Goal: Task Accomplishment & Management: Use online tool/utility

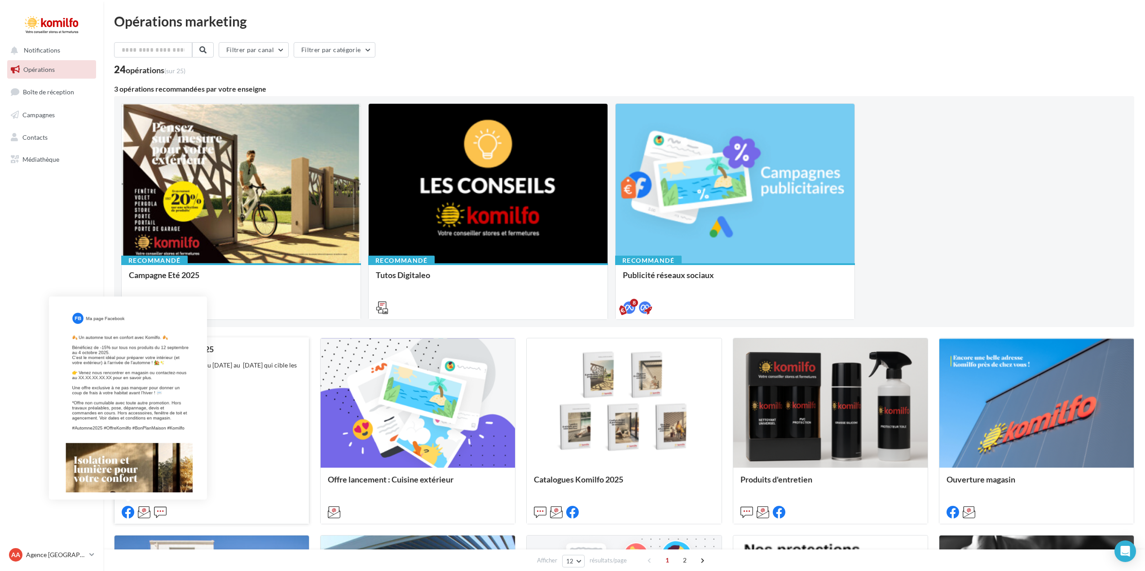
click at [128, 510] on icon at bounding box center [128, 512] width 13 height 13
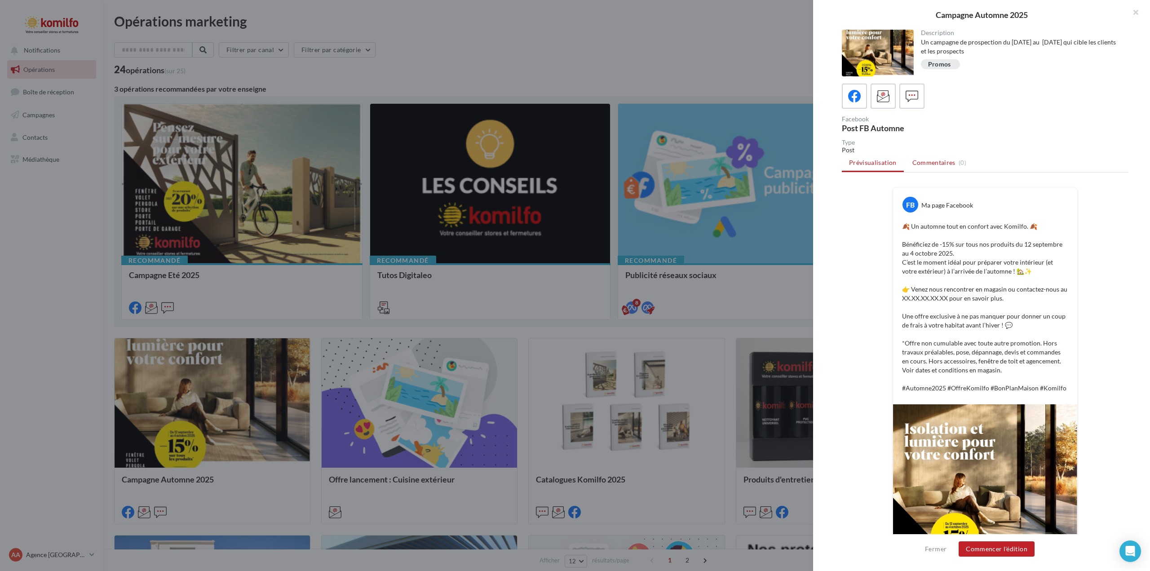
click at [932, 161] on span "Commentaires" at bounding box center [933, 162] width 43 height 9
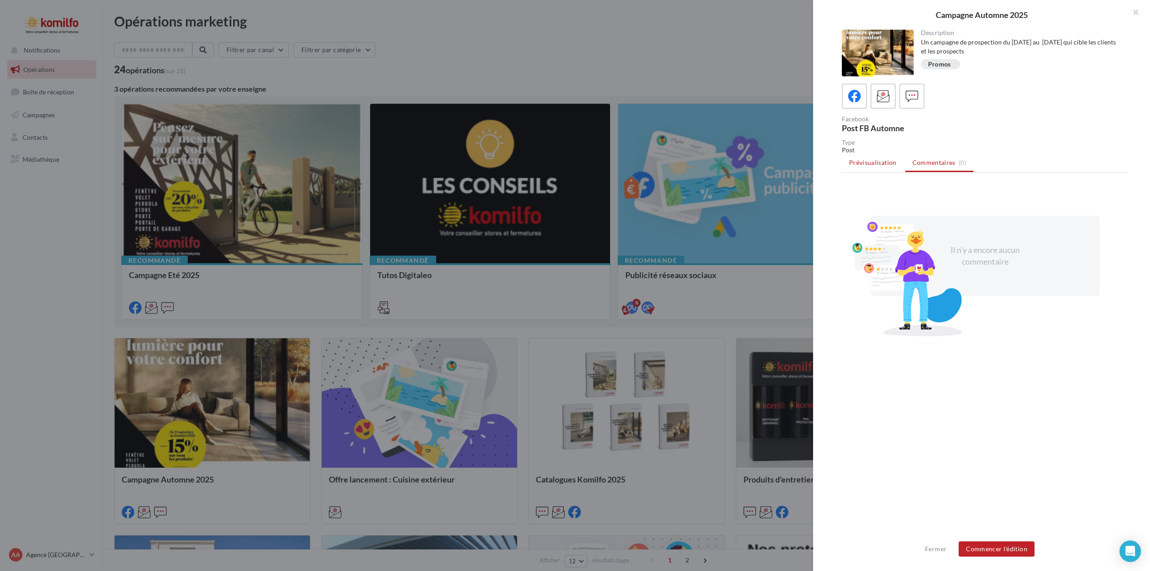
click at [874, 162] on span "Prévisualisation" at bounding box center [873, 163] width 48 height 8
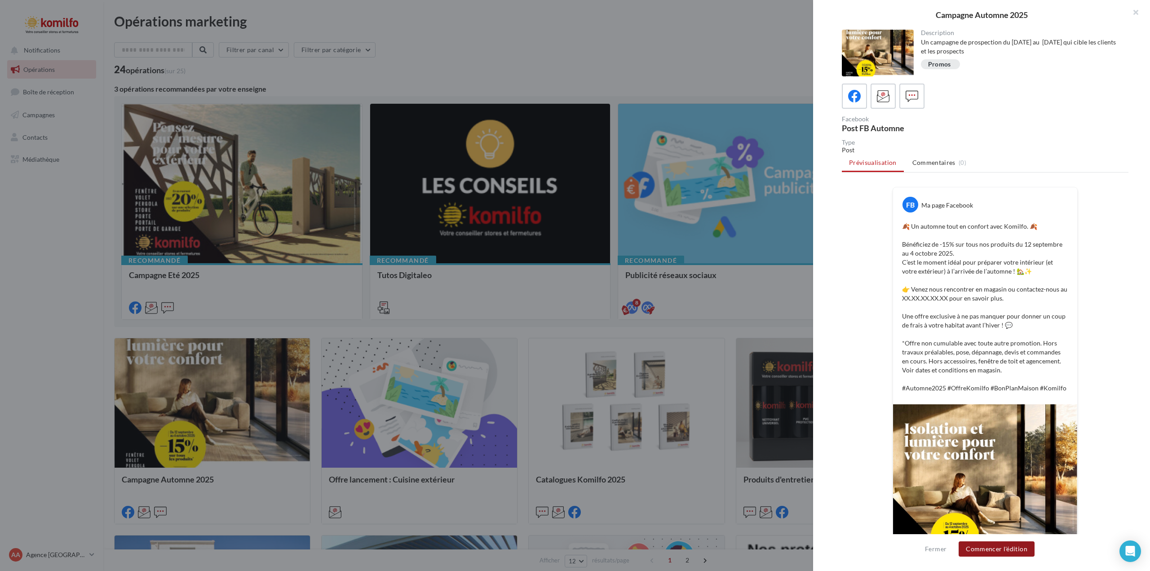
click at [984, 549] on button "Commencer l'édition" at bounding box center [996, 548] width 76 height 15
